Goal: Task Accomplishment & Management: Manage account settings

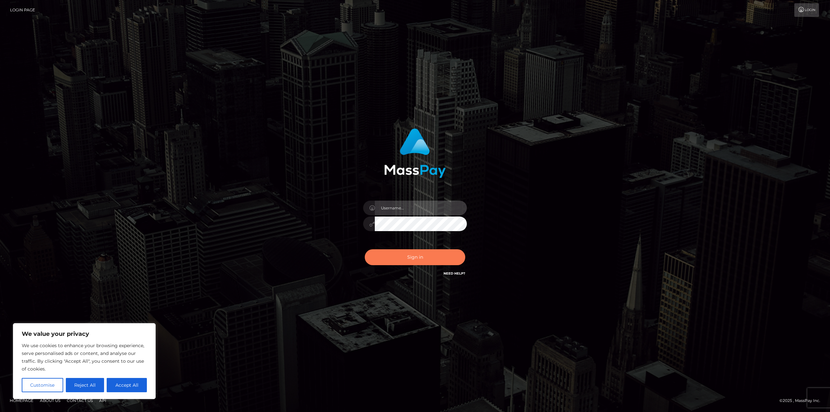
type input "Javier.SF"
click at [408, 252] on button "Sign in" at bounding box center [415, 257] width 101 height 16
type input "Javier.SF"
click at [414, 258] on button "Sign in" at bounding box center [415, 257] width 101 height 16
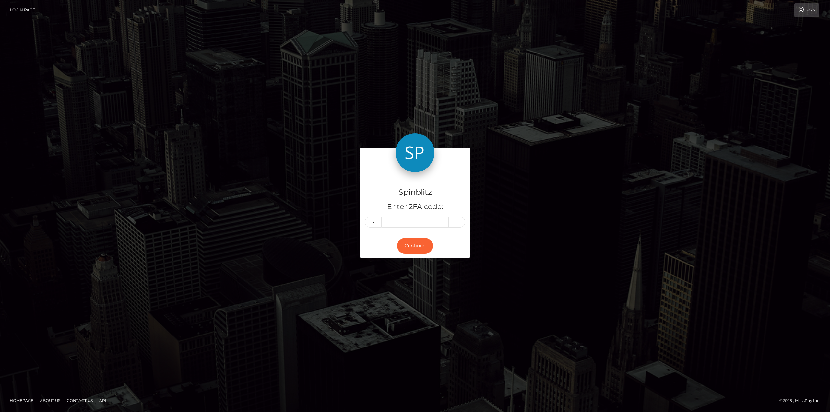
type input "9"
type input "7"
type input "8"
type input "2"
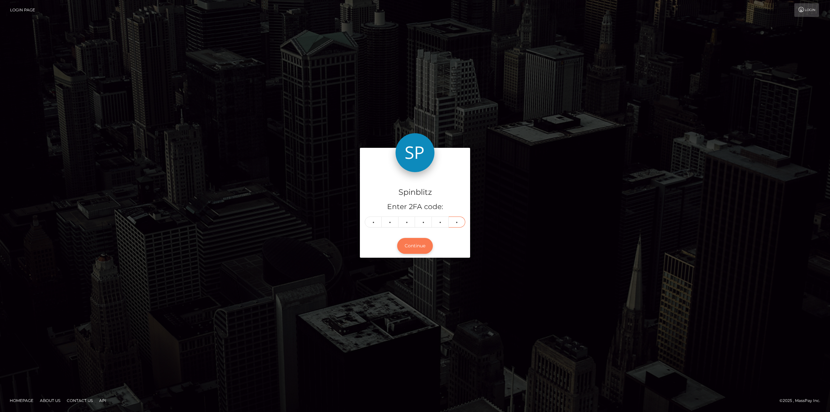
type input "2"
click at [426, 247] on button "Continue" at bounding box center [415, 246] width 36 height 16
click at [414, 249] on button "Continue" at bounding box center [415, 246] width 36 height 16
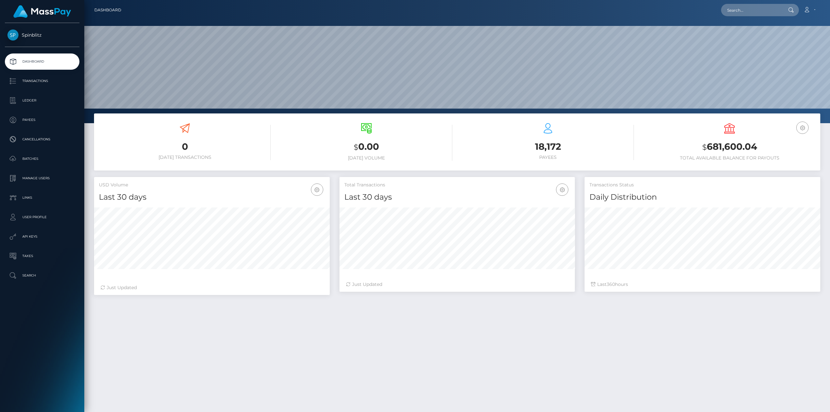
scroll to position [115, 235]
